Goal: Complete application form

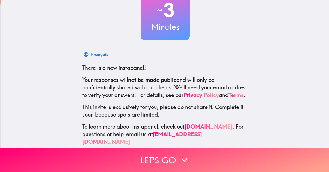
scroll to position [54, 0]
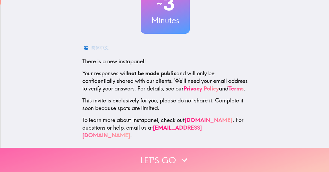
click at [182, 159] on icon "button" at bounding box center [184, 161] width 6 height 4
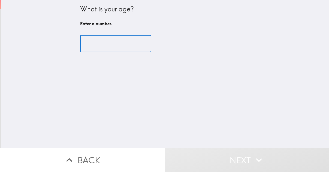
click at [92, 47] on input "number" at bounding box center [115, 43] width 71 height 17
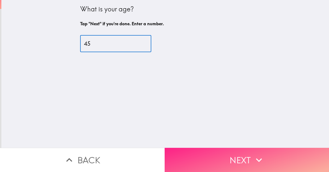
type input "45"
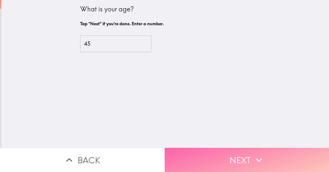
click at [231, 154] on button "Next" at bounding box center [247, 160] width 165 height 24
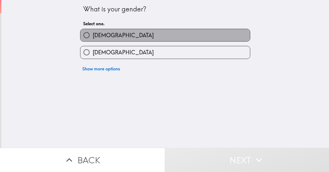
click at [93, 35] on span "[DEMOGRAPHIC_DATA]" at bounding box center [123, 36] width 61 height 8
click at [89, 35] on input "[DEMOGRAPHIC_DATA]" at bounding box center [86, 35] width 12 height 12
radio input "true"
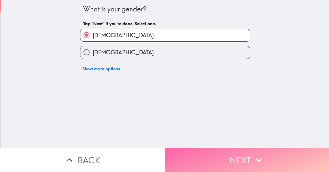
click at [241, 156] on button "Next" at bounding box center [247, 160] width 165 height 24
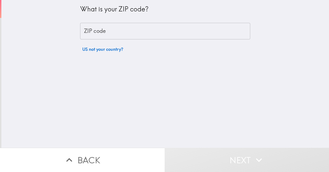
click at [99, 35] on input "ZIP code" at bounding box center [165, 31] width 170 height 17
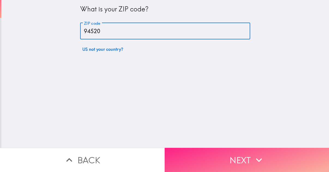
type input "94520"
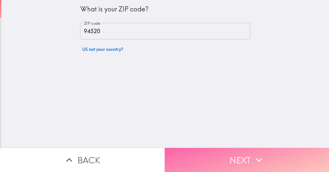
click at [239, 155] on button "Next" at bounding box center [247, 160] width 165 height 24
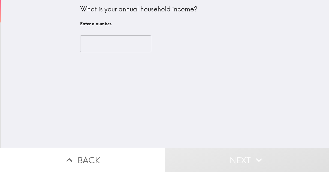
click at [121, 43] on input "number" at bounding box center [115, 43] width 71 height 17
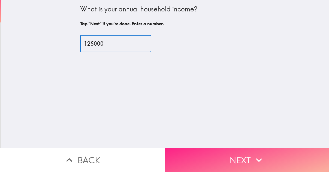
type input "125000"
click at [245, 157] on button "Next" at bounding box center [247, 160] width 165 height 24
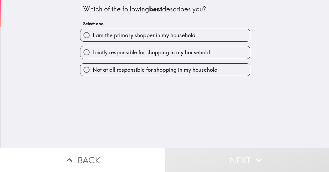
click at [80, 35] on input "I am the primary shopper in my household" at bounding box center [86, 35] width 12 height 12
radio input "true"
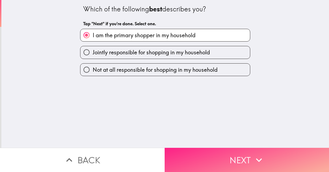
click at [229, 158] on button "Next" at bounding box center [247, 160] width 165 height 24
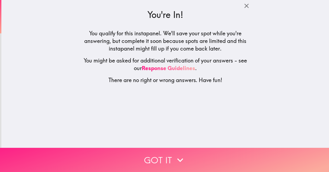
click at [178, 156] on icon "button" at bounding box center [180, 160] width 12 height 12
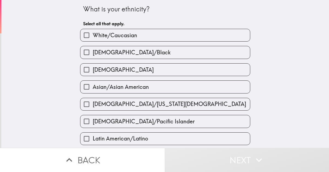
click at [99, 34] on span "White/Caucasian" at bounding box center [115, 36] width 44 height 8
click at [93, 34] on input "White/Caucasian" at bounding box center [86, 35] width 12 height 12
checkbox input "true"
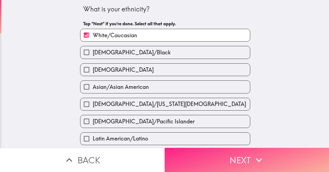
click at [242, 158] on button "Next" at bounding box center [247, 160] width 165 height 24
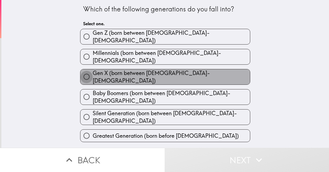
click at [82, 71] on input "Gen X (born between [DEMOGRAPHIC_DATA]-[DEMOGRAPHIC_DATA])" at bounding box center [86, 77] width 12 height 12
radio input "true"
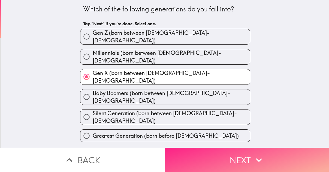
click at [234, 155] on button "Next" at bounding box center [247, 160] width 165 height 24
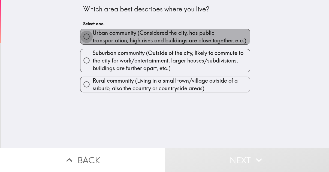
click at [83, 37] on input "Urban community (Considered the city, has public transportation, high rises and…" at bounding box center [86, 37] width 12 height 12
radio input "true"
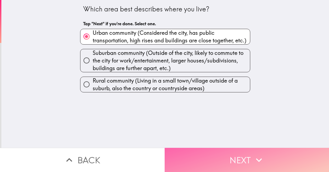
click at [241, 153] on button "Next" at bounding box center [247, 160] width 165 height 24
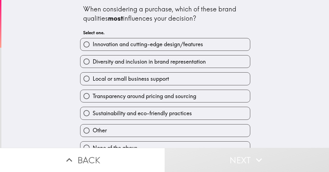
click at [83, 61] on input "Diversity and inclusion in brand representation" at bounding box center [86, 62] width 12 height 12
radio input "true"
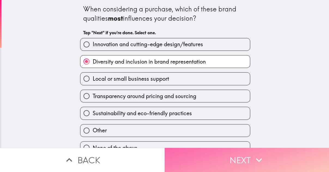
click at [234, 154] on button "Next" at bounding box center [247, 160] width 165 height 24
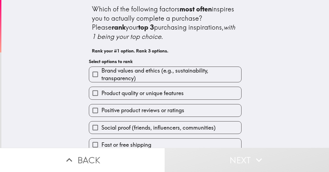
drag, startPoint x: 92, startPoint y: 75, endPoint x: 92, endPoint y: 81, distance: 6.9
click at [92, 75] on input "Brand values and ethics (e.g., sustainability, transparency)" at bounding box center [95, 74] width 12 height 12
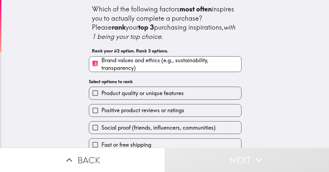
click at [90, 92] on input "Product quality or unique features" at bounding box center [95, 93] width 12 height 12
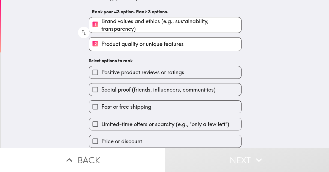
scroll to position [43, 0]
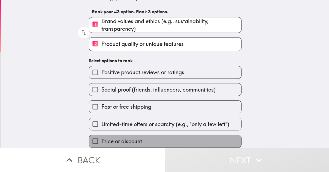
click at [114, 138] on span "Price or discount" at bounding box center [121, 142] width 41 height 8
click at [101, 137] on input "Price or discount" at bounding box center [95, 141] width 12 height 12
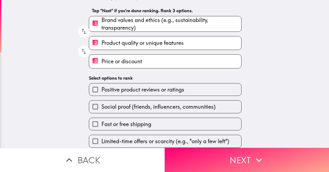
click at [121, 121] on span "Fast or free shipping" at bounding box center [126, 125] width 50 height 8
click at [101, 121] on input "Fast or free shipping" at bounding box center [95, 124] width 12 height 12
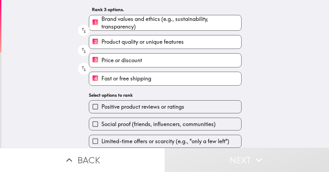
scroll to position [45, 0]
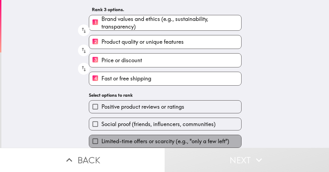
click at [150, 138] on span "Limited-time offers or scarcity (e.g., "only a few left")" at bounding box center [165, 142] width 128 height 8
click at [101, 138] on input "Limited-time offers or scarcity (e.g., "only a few left")" at bounding box center [95, 141] width 12 height 12
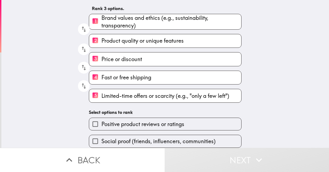
click at [132, 121] on span "Positive product reviews or ratings" at bounding box center [142, 125] width 83 height 8
click at [101, 118] on input "Positive product reviews or ratings" at bounding box center [95, 124] width 12 height 12
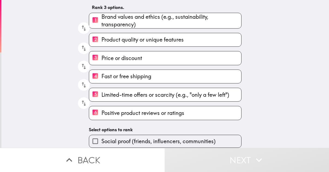
click at [133, 138] on span "Social proof (friends, influencers, communities)" at bounding box center [158, 142] width 114 height 8
click at [101, 138] on input "Social proof (friends, influencers, communities)" at bounding box center [95, 141] width 12 height 12
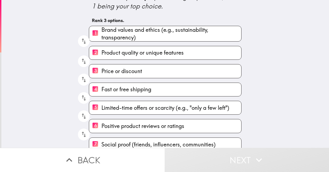
scroll to position [38, 0]
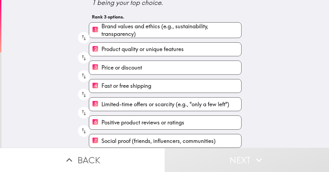
click at [105, 138] on span "Social proof (friends, influencers, communities)" at bounding box center [158, 142] width 114 height 8
click at [101, 136] on input "7 Social proof (friends, influencers, communities)" at bounding box center [95, 141] width 12 height 13
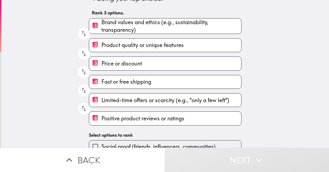
click at [101, 119] on span "Positive product reviews or ratings" at bounding box center [142, 119] width 83 height 8
click at [101, 119] on input "6 Positive product reviews or ratings" at bounding box center [95, 118] width 12 height 13
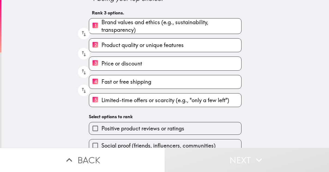
click at [101, 101] on span "Limited-time offers or scarcity (e.g., "only a few left")" at bounding box center [165, 101] width 128 height 8
click at [100, 101] on input "5 Limited-time offers or scarcity (e.g., "only a few left")" at bounding box center [95, 100] width 12 height 13
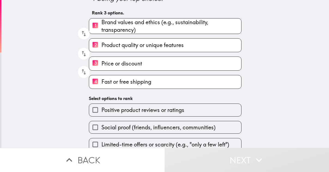
click at [96, 80] on input "4 Fast or free shipping" at bounding box center [95, 81] width 12 height 13
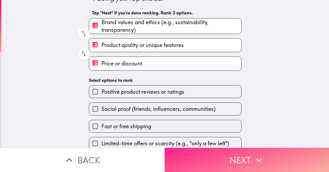
click at [238, 155] on button "Next" at bounding box center [247, 160] width 165 height 24
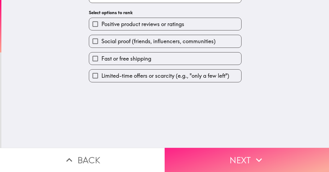
scroll to position [0, 0]
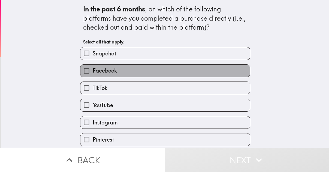
click at [111, 73] on span "Facebook" at bounding box center [105, 71] width 24 height 8
click at [93, 73] on input "Facebook" at bounding box center [86, 71] width 12 height 12
checkbox input "true"
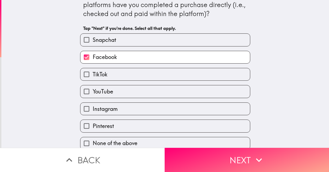
scroll to position [20, 0]
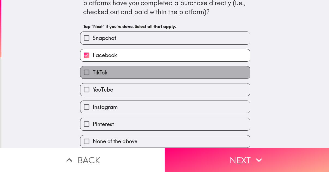
click at [115, 70] on label "TikTok" at bounding box center [164, 72] width 169 height 12
click at [93, 70] on input "TikTok" at bounding box center [86, 72] width 12 height 12
checkbox input "true"
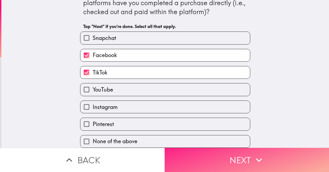
click at [236, 158] on button "Next" at bounding box center [247, 160] width 165 height 24
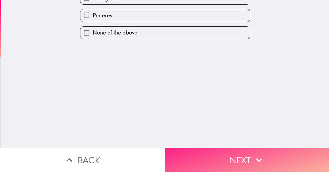
scroll to position [0, 0]
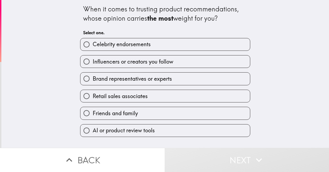
click at [103, 96] on span "Retail sales associates" at bounding box center [120, 97] width 55 height 8
click at [93, 96] on input "Retail sales associates" at bounding box center [86, 96] width 12 height 12
radio input "true"
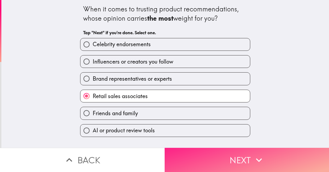
click at [237, 158] on button "Next" at bounding box center [247, 160] width 165 height 24
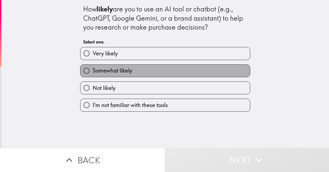
click at [99, 72] on span "Somewhat likely" at bounding box center [112, 71] width 39 height 8
click at [93, 72] on input "Somewhat likely" at bounding box center [86, 71] width 12 height 12
radio input "true"
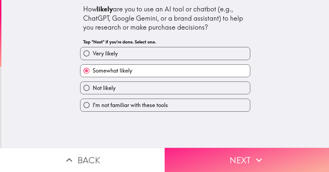
click at [220, 156] on button "Next" at bounding box center [247, 160] width 165 height 24
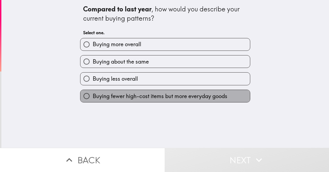
click at [100, 93] on span "Buying fewer high-cost items but more everyday goods" at bounding box center [160, 97] width 135 height 8
click at [93, 93] on input "Buying fewer high-cost items but more everyday goods" at bounding box center [86, 96] width 12 height 12
radio input "true"
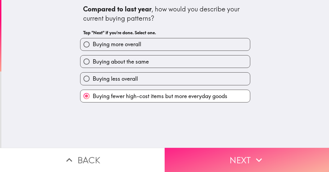
click at [232, 156] on button "Next" at bounding box center [247, 160] width 165 height 24
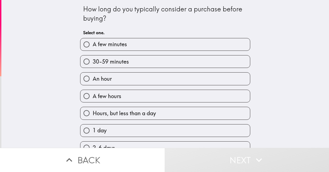
click at [125, 60] on label "30-59 minutes" at bounding box center [164, 62] width 169 height 12
click at [93, 60] on input "30-59 minutes" at bounding box center [86, 62] width 12 height 12
radio input "true"
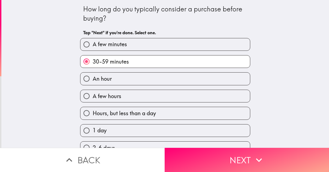
click at [111, 78] on label "An hour" at bounding box center [164, 79] width 169 height 12
click at [93, 78] on input "An hour" at bounding box center [86, 79] width 12 height 12
radio input "true"
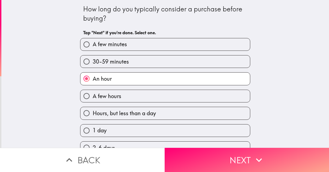
scroll to position [0, 0]
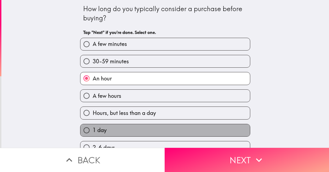
click at [93, 129] on span "1 day" at bounding box center [100, 131] width 14 height 8
click at [89, 129] on input "1 day" at bounding box center [86, 130] width 12 height 12
radio input "true"
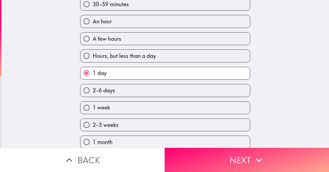
scroll to position [58, 0]
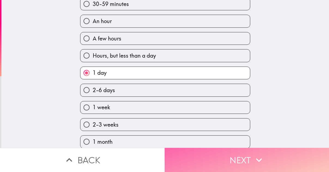
click at [231, 158] on button "Next" at bounding box center [247, 160] width 165 height 24
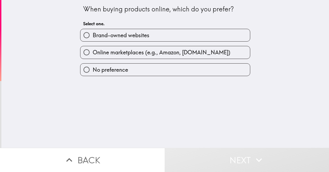
click at [83, 52] on input "Online marketplaces (e.g., Amazon, [DOMAIN_NAME])" at bounding box center [86, 52] width 12 height 12
radio input "true"
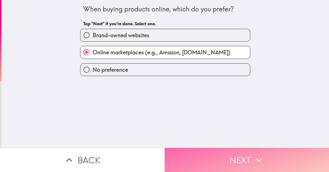
click at [236, 157] on button "Next" at bounding box center [247, 160] width 165 height 24
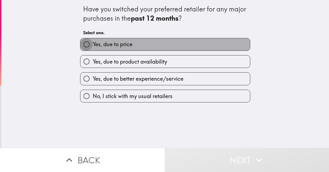
click at [88, 42] on input "Yes, due to price" at bounding box center [86, 44] width 12 height 12
radio input "true"
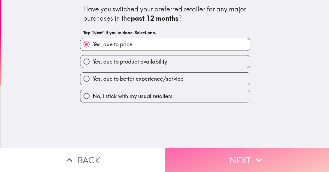
click at [229, 153] on button "Next" at bounding box center [247, 160] width 165 height 24
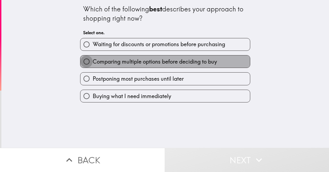
click at [88, 60] on input "Comparing multiple options before deciding to buy" at bounding box center [86, 62] width 12 height 12
radio input "true"
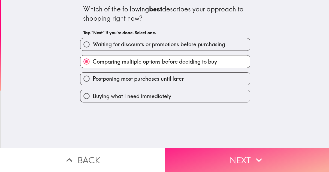
click at [242, 156] on button "Next" at bounding box center [247, 160] width 165 height 24
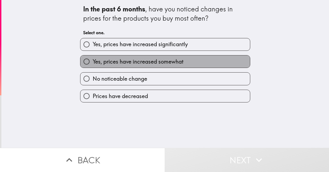
click at [119, 63] on span "Yes, prices have increased somewhat" at bounding box center [138, 62] width 91 height 8
click at [93, 63] on input "Yes, prices have increased somewhat" at bounding box center [86, 62] width 12 height 12
radio input "true"
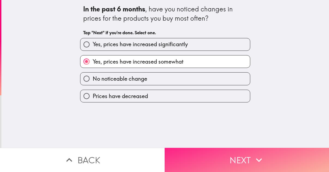
click at [239, 154] on button "Next" at bounding box center [247, 160] width 165 height 24
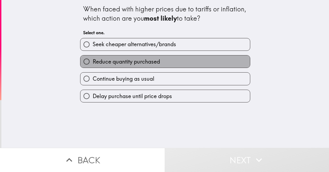
click at [93, 60] on span "Reduce quantity purchased" at bounding box center [126, 62] width 67 height 8
click at [93, 60] on input "Reduce quantity purchased" at bounding box center [86, 62] width 12 height 12
radio input "true"
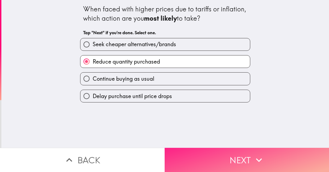
click at [226, 155] on button "Next" at bounding box center [247, 160] width 165 height 24
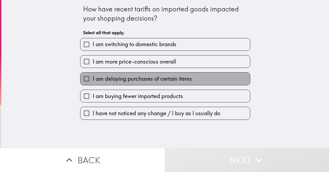
click at [98, 79] on span "I am delaying purchases of certain items" at bounding box center [142, 79] width 99 height 8
click at [93, 79] on input "I am delaying purchases of certain items" at bounding box center [86, 79] width 12 height 12
checkbox input "true"
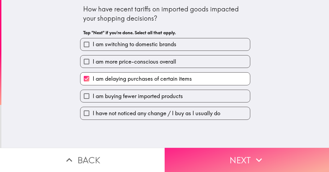
click at [222, 153] on button "Next" at bounding box center [247, 160] width 165 height 24
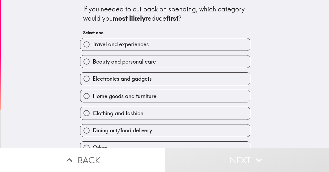
scroll to position [28, 0]
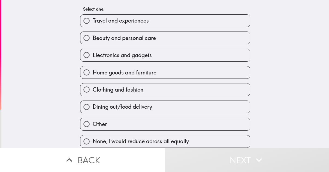
click at [93, 69] on span "Home goods and furniture" at bounding box center [125, 73] width 64 height 8
click at [89, 69] on input "Home goods and furniture" at bounding box center [86, 72] width 12 height 12
radio input "true"
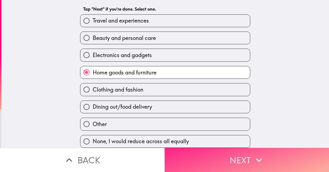
click at [224, 156] on button "Next" at bounding box center [247, 160] width 165 height 24
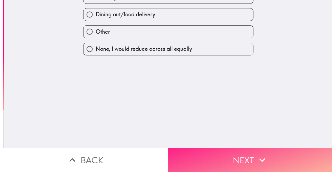
scroll to position [0, 0]
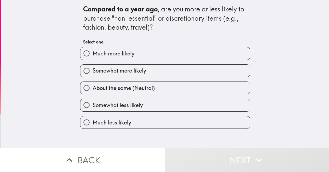
click at [144, 105] on label "Somewhat less likely" at bounding box center [164, 105] width 169 height 12
click at [93, 105] on input "Somewhat less likely" at bounding box center [86, 105] width 12 height 12
radio input "true"
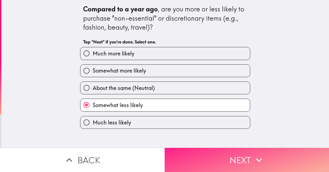
click at [244, 156] on button "Next" at bounding box center [247, 160] width 165 height 24
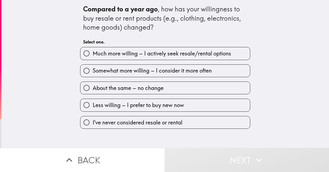
click at [117, 74] on span "Somewhat more willing – I consider it more often" at bounding box center [152, 71] width 119 height 8
click at [93, 74] on input "Somewhat more willing – I consider it more often" at bounding box center [86, 71] width 12 height 12
radio input "true"
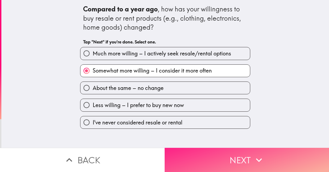
click at [228, 160] on button "Next" at bounding box center [247, 160] width 165 height 24
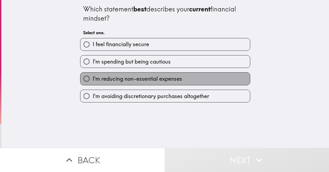
click at [102, 80] on span "I'm reducing non-essential expenses" at bounding box center [137, 79] width 89 height 8
click at [93, 80] on input "I'm reducing non-essential expenses" at bounding box center [86, 79] width 12 height 12
radio input "true"
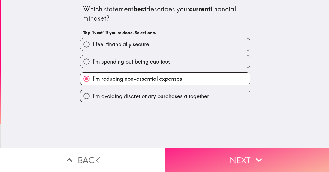
click at [223, 159] on button "Next" at bounding box center [247, 160] width 165 height 24
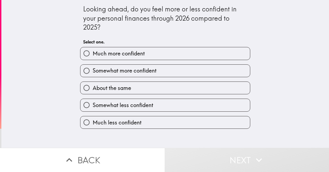
click at [113, 71] on span "Somewhat more confident" at bounding box center [125, 71] width 64 height 8
click at [93, 71] on input "Somewhat more confident" at bounding box center [86, 71] width 12 height 12
radio input "true"
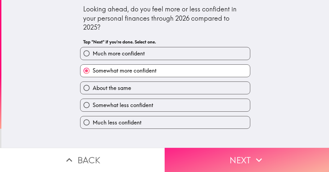
click at [232, 157] on button "Next" at bounding box center [247, 160] width 165 height 24
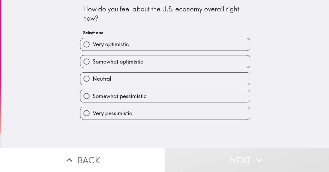
click at [116, 96] on span "Somewhat pessimistic" at bounding box center [120, 97] width 54 height 8
click at [93, 96] on input "Somewhat pessimistic" at bounding box center [86, 96] width 12 height 12
radio input "true"
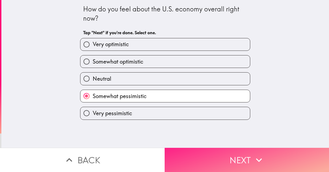
click at [232, 159] on button "Next" at bounding box center [247, 160] width 165 height 24
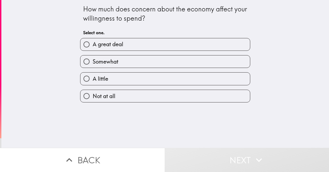
click at [117, 61] on label "Somewhat" at bounding box center [164, 62] width 169 height 12
click at [93, 61] on input "Somewhat" at bounding box center [86, 62] width 12 height 12
radio input "true"
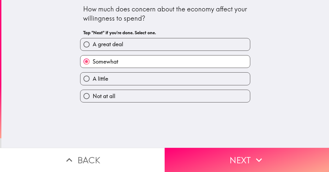
click at [230, 155] on button "Next" at bounding box center [247, 160] width 165 height 24
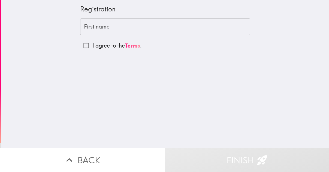
drag, startPoint x: 113, startPoint y: 9, endPoint x: 87, endPoint y: 11, distance: 25.9
click at [87, 11] on div "Registration" at bounding box center [165, 9] width 170 height 9
click at [83, 46] on input "I agree to the Terms ." at bounding box center [86, 45] width 12 height 12
checkbox input "false"
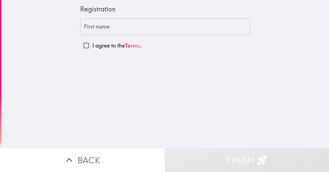
click at [103, 26] on input "First name" at bounding box center [165, 27] width 170 height 17
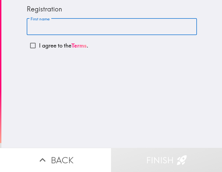
click at [63, 25] on input "First name" at bounding box center [112, 27] width 170 height 17
type input "[PERSON_NAME]"
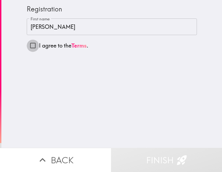
click at [30, 45] on input "I agree to the Terms ." at bounding box center [33, 45] width 12 height 12
checkbox input "true"
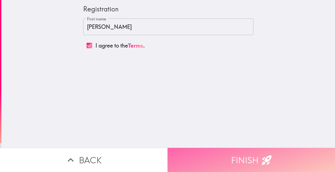
click at [244, 156] on button "Finish" at bounding box center [250, 160] width 167 height 24
